Goal: Navigation & Orientation: Find specific page/section

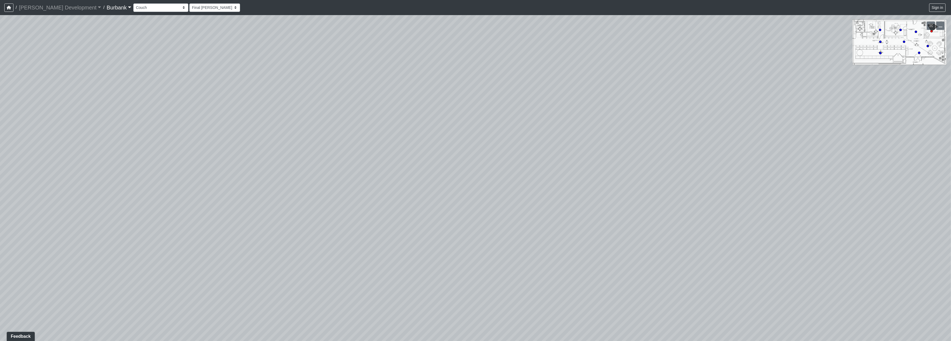
click at [351, 330] on div "Loading... Seating Loading... Lobby" at bounding box center [475, 178] width 951 height 326
drag, startPoint x: 643, startPoint y: 212, endPoint x: 599, endPoint y: 296, distance: 95.0
click at [407, 335] on div "Loading... Seating Loading... Lobby" at bounding box center [475, 178] width 951 height 326
drag, startPoint x: 721, startPoint y: 301, endPoint x: 246, endPoint y: 88, distance: 520.4
click at [249, 91] on div "Loading... Seating Loading... Lobby" at bounding box center [475, 178] width 951 height 326
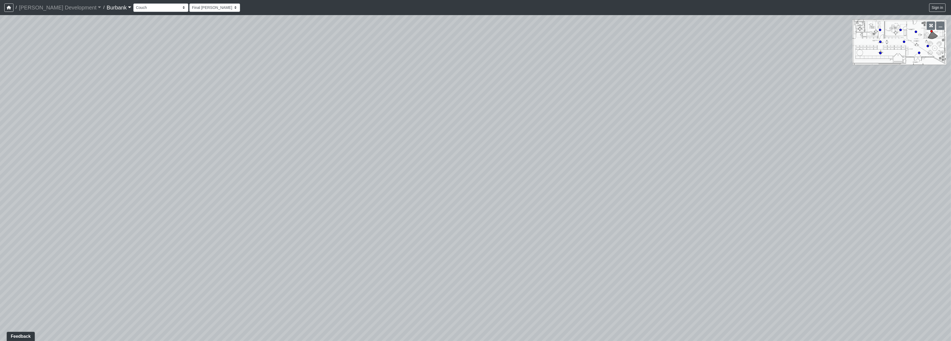
drag, startPoint x: 193, startPoint y: 194, endPoint x: 79, endPoint y: 199, distance: 114.8
click at [79, 199] on div "Loading... Seating Loading... Lobby" at bounding box center [475, 178] width 951 height 326
drag, startPoint x: 420, startPoint y: 194, endPoint x: 305, endPoint y: 272, distance: 139.5
click at [307, 275] on div "Loading... Seating Loading... Lobby" at bounding box center [475, 178] width 951 height 326
drag, startPoint x: 418, startPoint y: 160, endPoint x: 404, endPoint y: 251, distance: 92.7
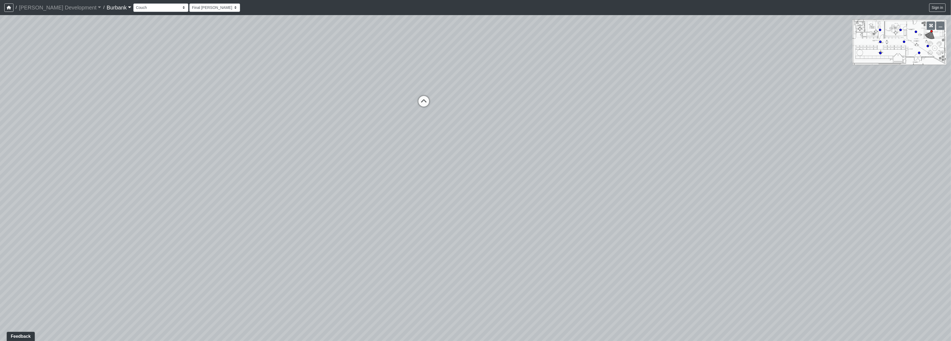
click at [404, 251] on div "Loading... Seating Loading... Lobby" at bounding box center [475, 178] width 951 height 326
drag, startPoint x: 587, startPoint y: 202, endPoint x: 592, endPoint y: 199, distance: 5.9
click at [412, 188] on div "Loading... Seating Loading... Lobby" at bounding box center [475, 178] width 951 height 326
click at [623, 201] on div "Loading... Seating Loading... Lobby" at bounding box center [475, 178] width 951 height 326
click at [589, 190] on div "Loading... Seating Loading... Lobby" at bounding box center [475, 178] width 951 height 326
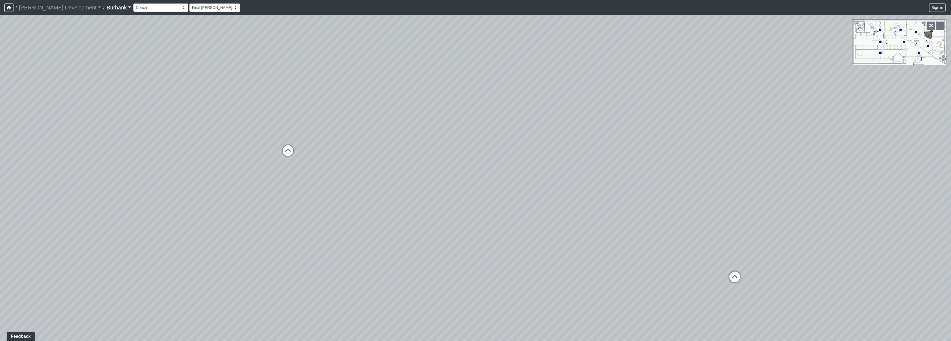
click at [294, 203] on div "Loading... Seating Loading... Lobby" at bounding box center [475, 178] width 951 height 326
click at [902, 41] on icon at bounding box center [903, 41] width 3 height 3
select select "qzw6rpaqwYniedWz1FTmNu"
drag, startPoint x: 496, startPoint y: 162, endPoint x: 205, endPoint y: 82, distance: 301.0
click at [208, 84] on div "Loading... Seating Loading... Lobby Loading... Mailroom Hallway 2 Loading... Lo…" at bounding box center [475, 178] width 951 height 326
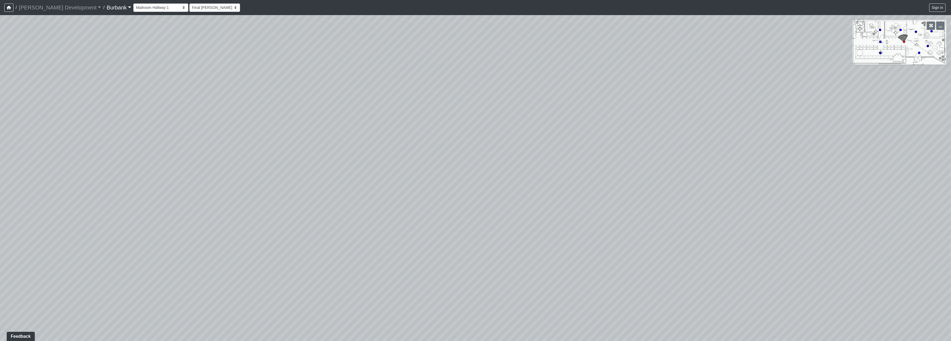
drag, startPoint x: 490, startPoint y: 144, endPoint x: 487, endPoint y: 152, distance: 8.3
click at [487, 152] on div "Loading... Seating Loading... Lobby Loading... Mailroom Hallway 2 Loading... Lo…" at bounding box center [475, 178] width 951 height 326
